Goal: Information Seeking & Learning: Check status

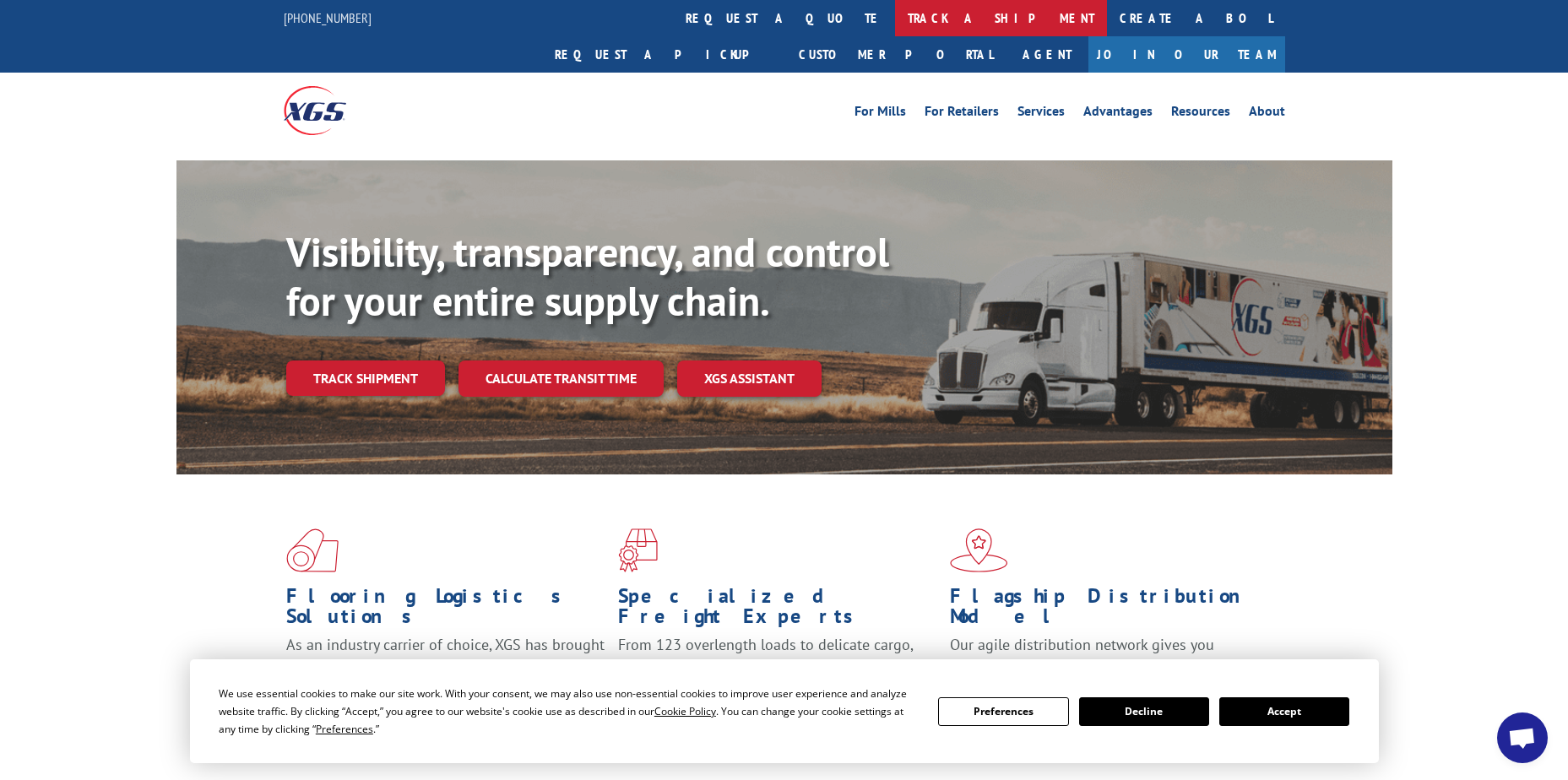
click at [895, 18] on link "track a shipment" at bounding box center [1001, 18] width 212 height 36
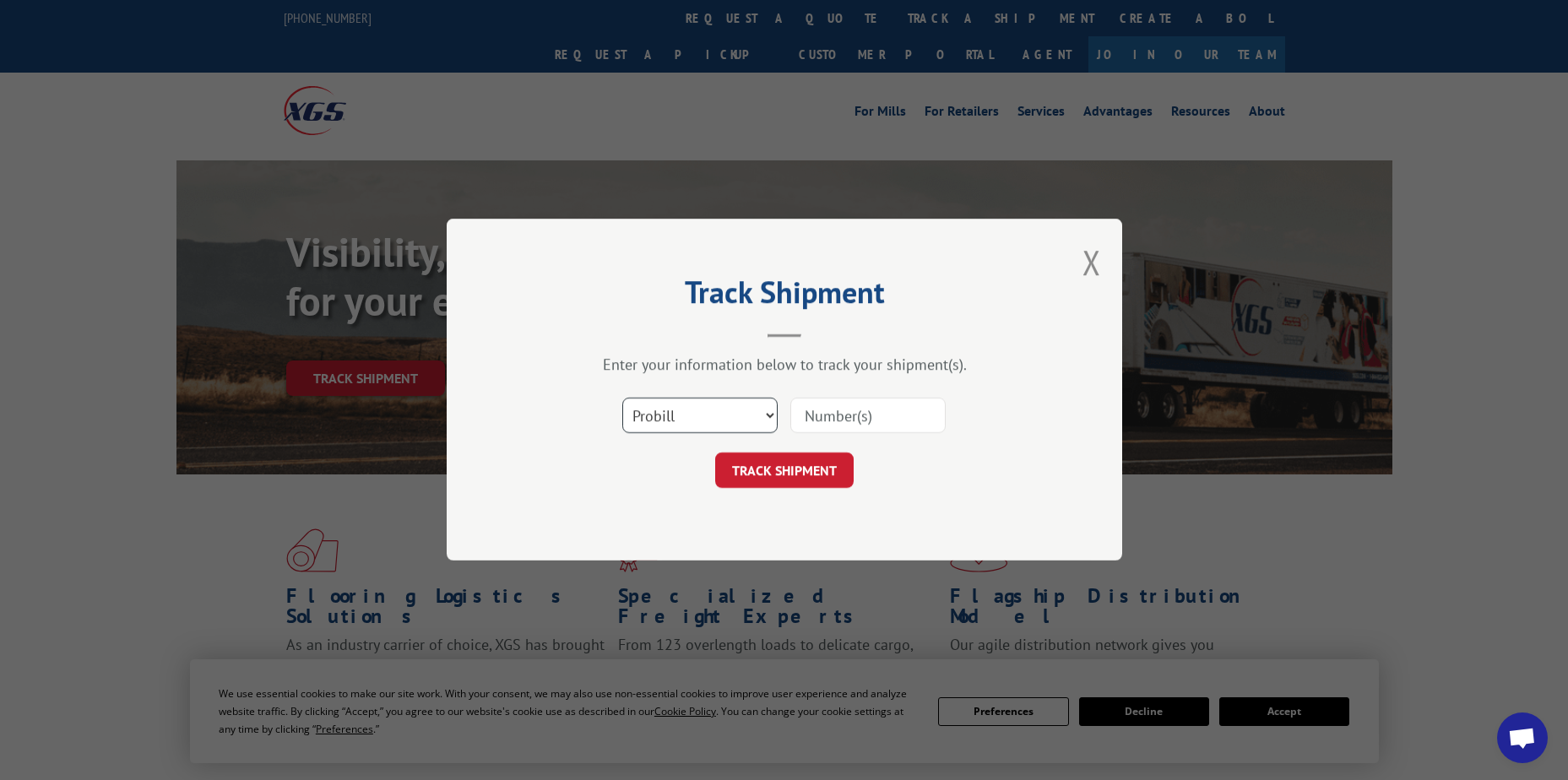
click at [720, 412] on select "Select category... Probill BOL PO" at bounding box center [700, 416] width 155 height 35
select select "po"
click at [623, 399] on select "Select category... Probill BOL PO" at bounding box center [700, 416] width 155 height 35
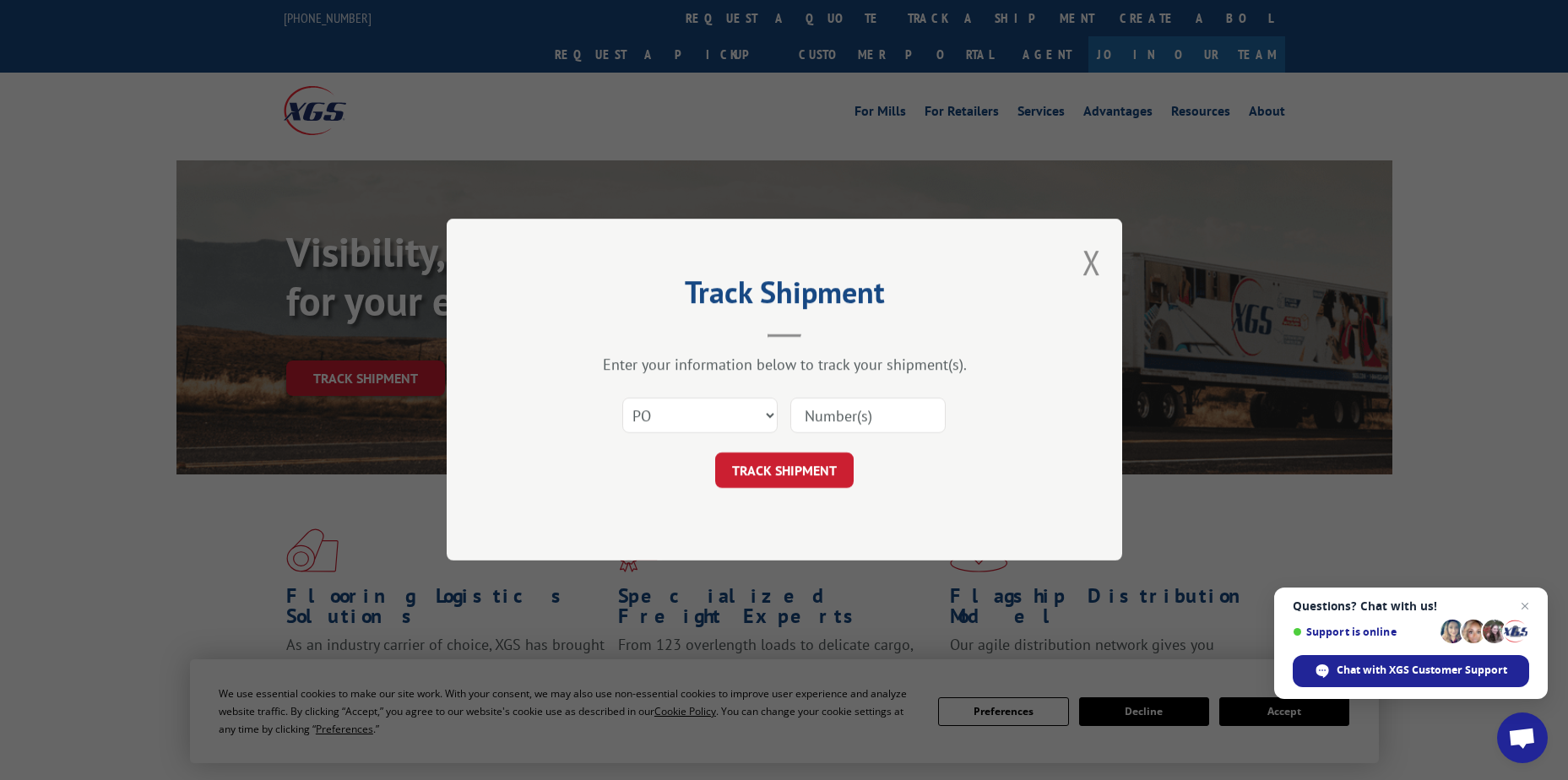
paste input "38541093"
type input "38541093"
click at [783, 468] on button "TRACK SHIPMENT" at bounding box center [785, 471] width 139 height 35
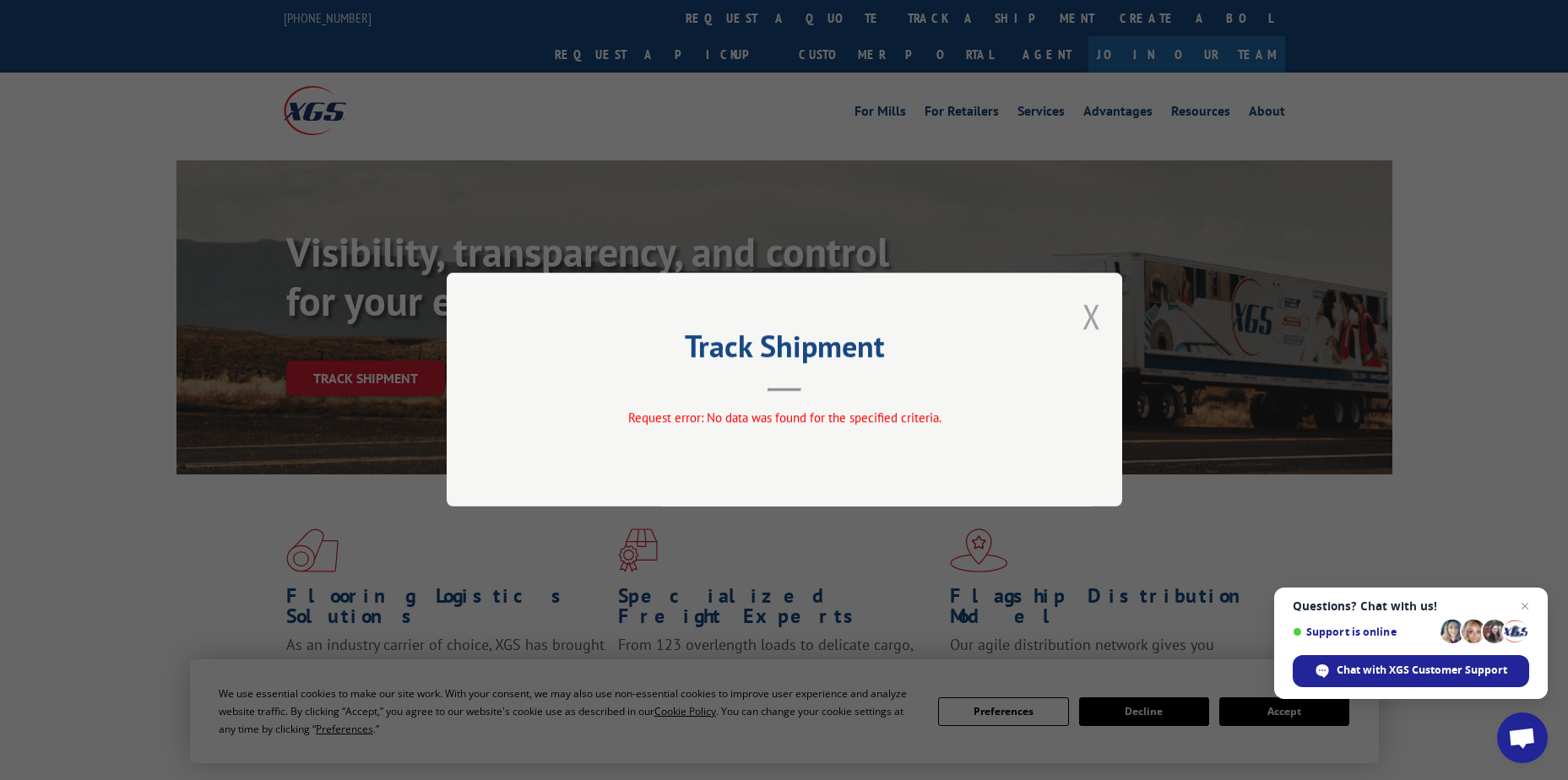
click at [1088, 320] on button "Close modal" at bounding box center [1092, 317] width 19 height 45
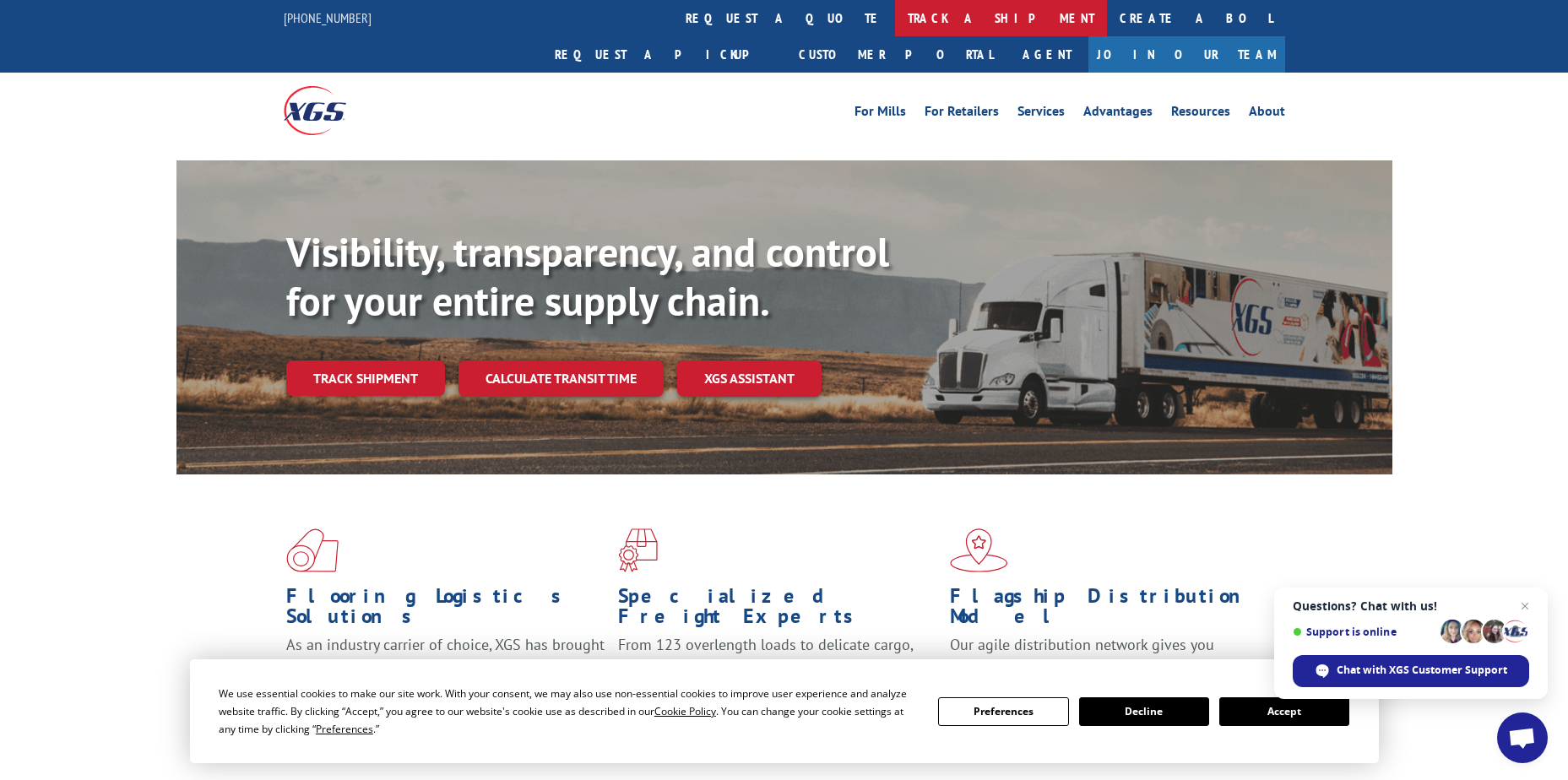
click at [895, 12] on link "track a shipment" at bounding box center [1001, 18] width 212 height 36
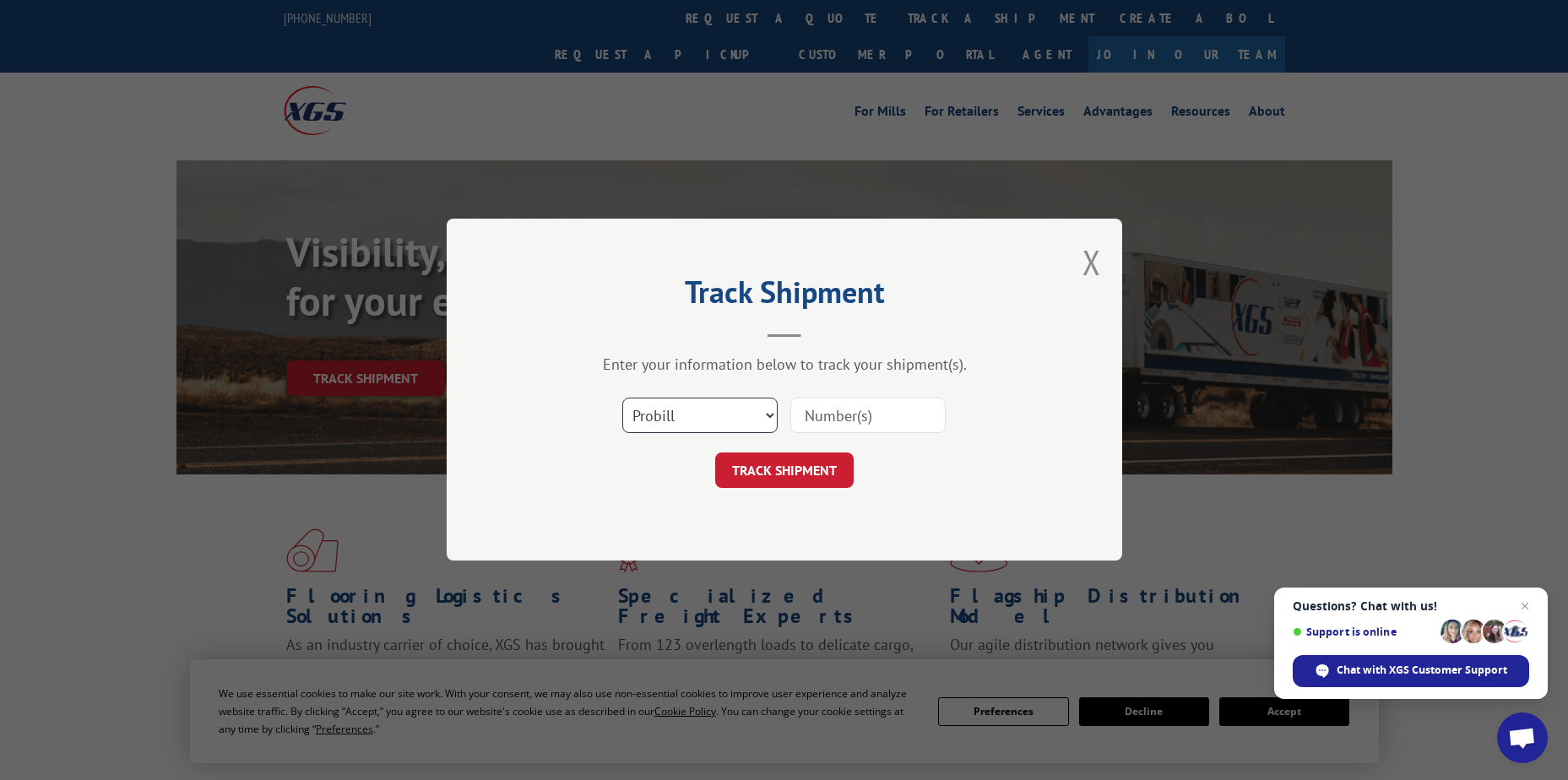
click at [696, 416] on select "Select category... Probill BOL PO" at bounding box center [700, 416] width 155 height 35
select select "po"
click at [623, 399] on select "Select category... Probill BOL PO" at bounding box center [700, 416] width 155 height 35
click at [822, 416] on input at bounding box center [868, 416] width 155 height 35
click at [796, 416] on input at bounding box center [868, 416] width 155 height 35
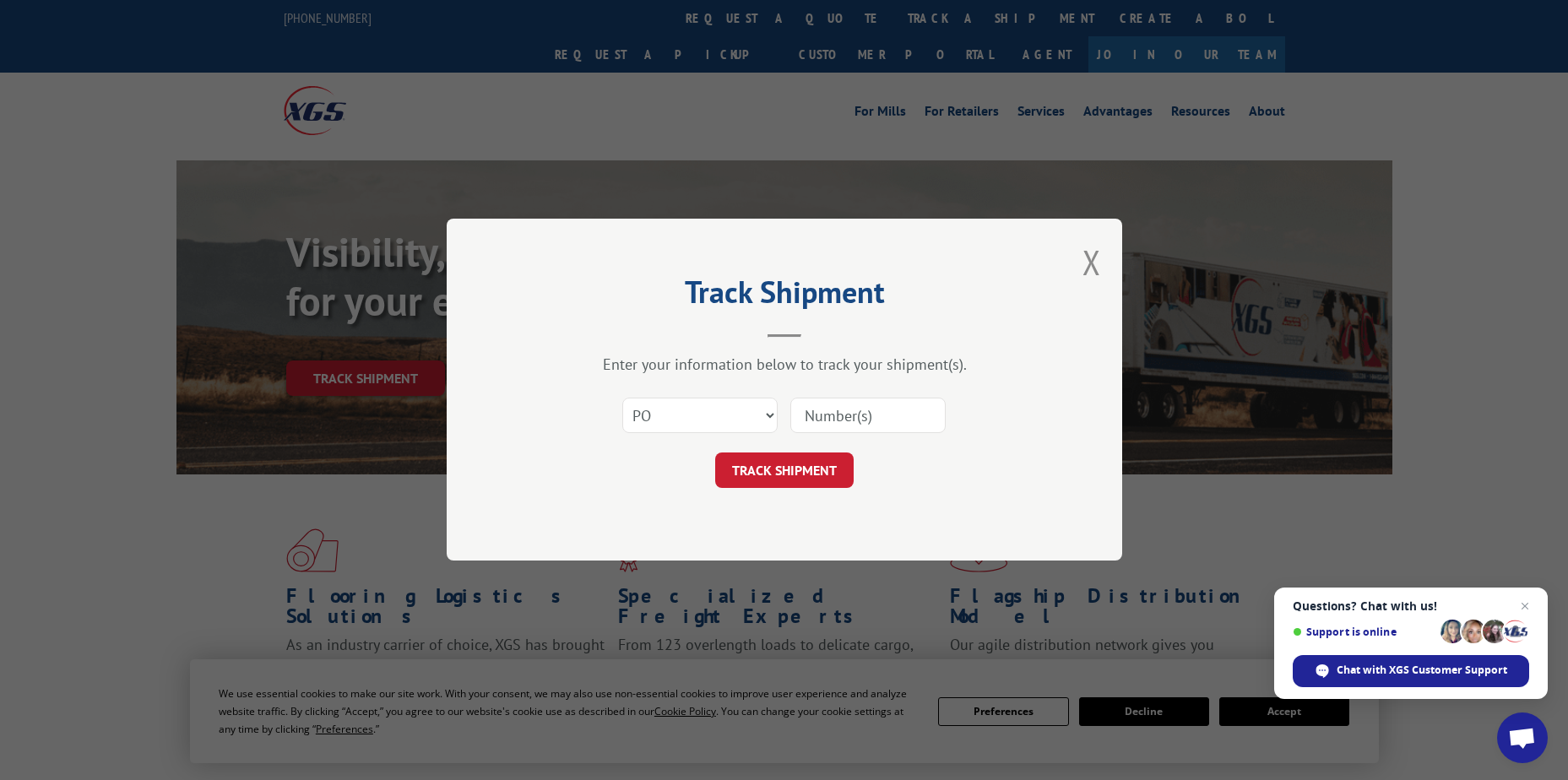
paste input "38541093"
type input "38541093"
click at [788, 468] on button "TRACK SHIPMENT" at bounding box center [785, 471] width 139 height 35
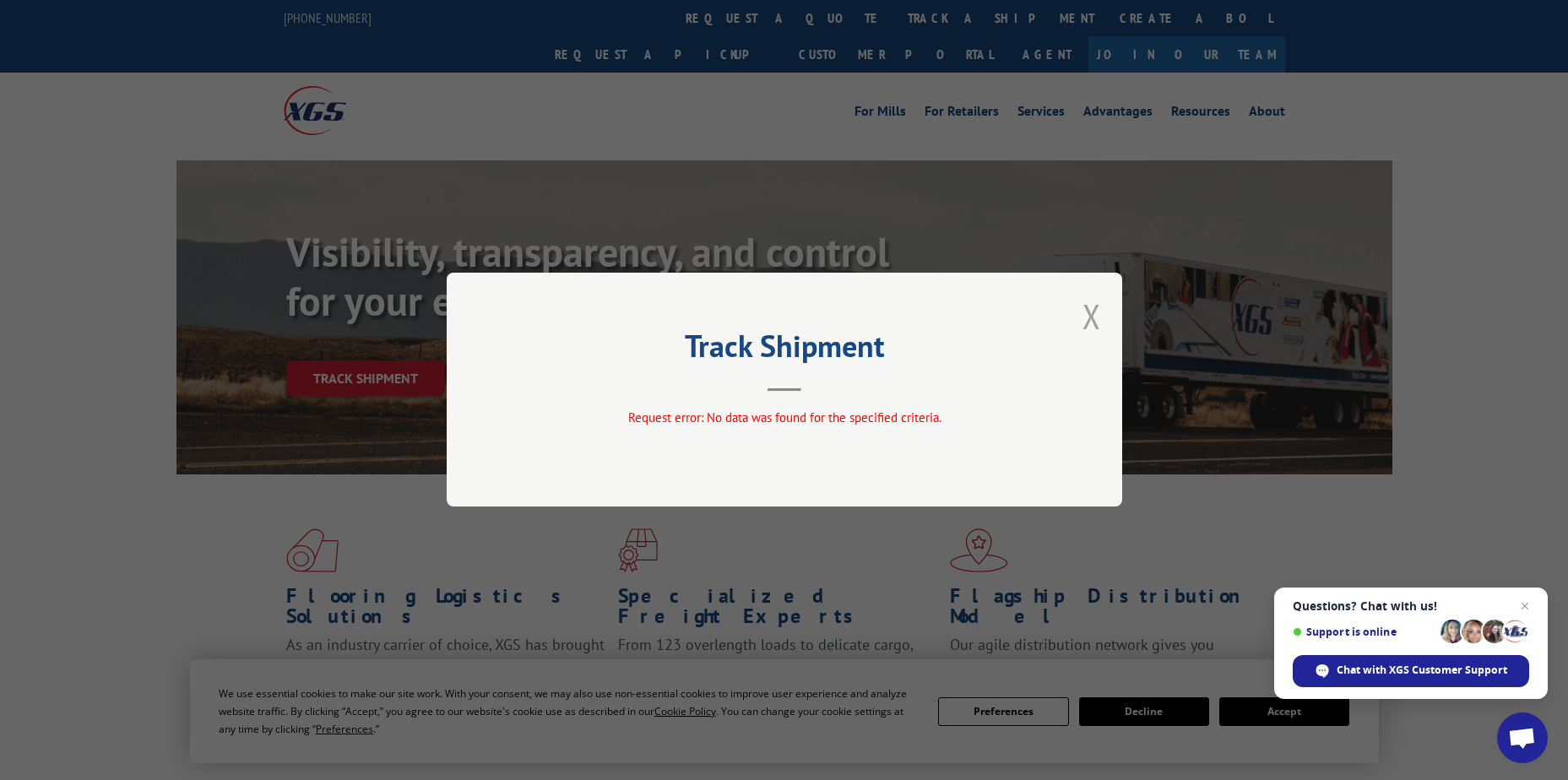
click at [1089, 316] on button "Close modal" at bounding box center [1092, 317] width 19 height 45
